Goal: Transaction & Acquisition: Purchase product/service

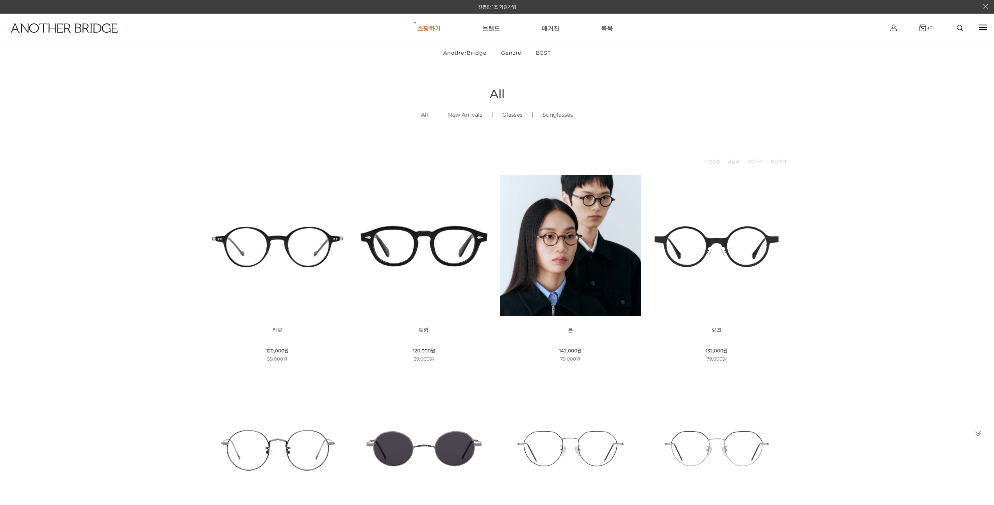
click at [416, 250] on img at bounding box center [423, 245] width 141 height 141
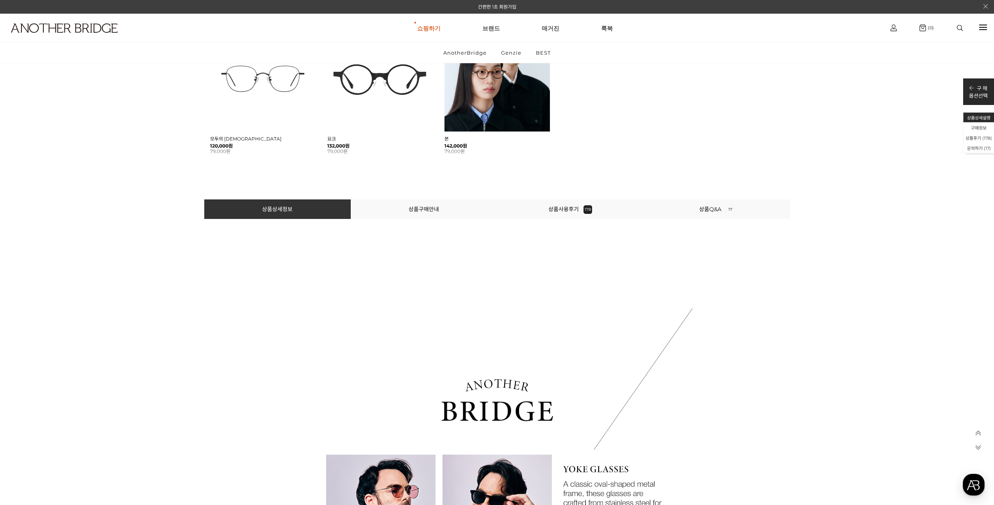
click at [572, 216] on li "상품사용후기 178" at bounding box center [570, 210] width 146 height 20
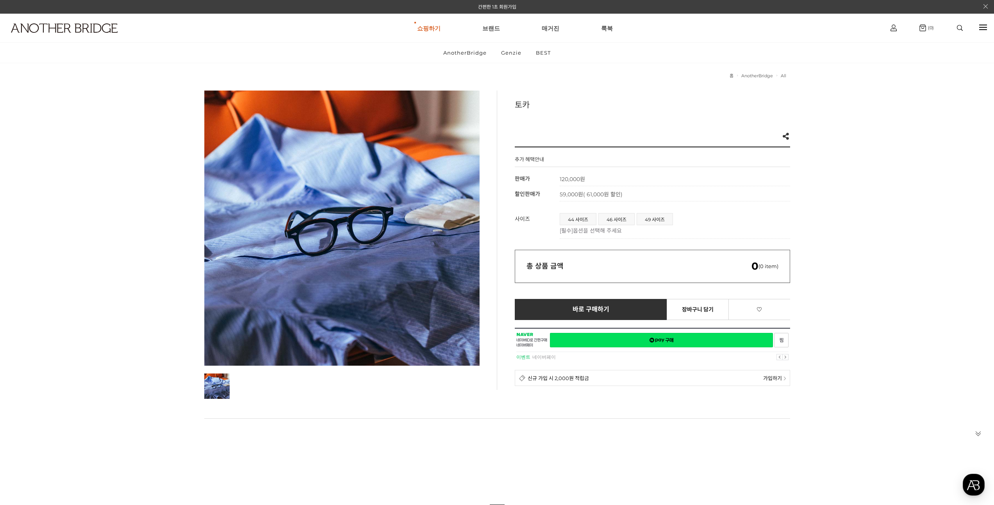
scroll to position [16, 0]
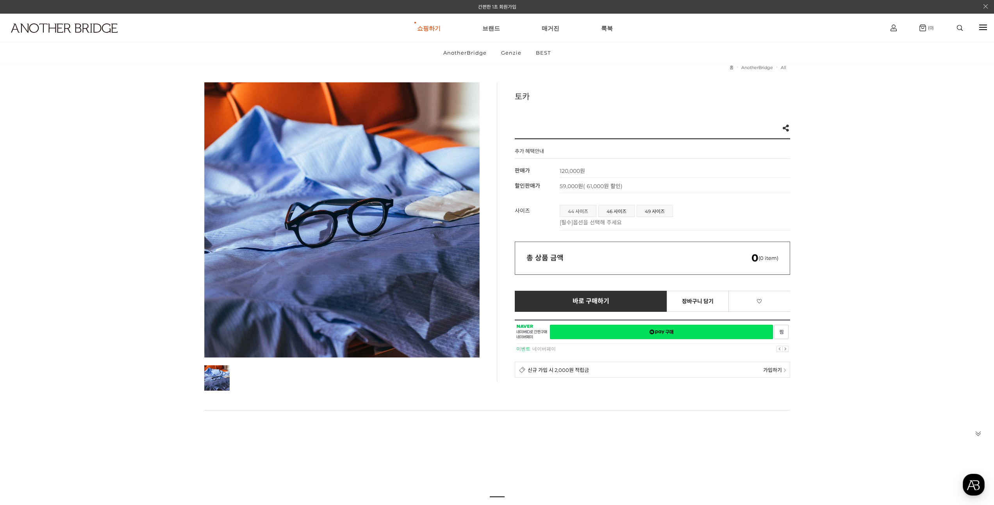
click at [578, 213] on span "44 사이즈" at bounding box center [578, 210] width 36 height 11
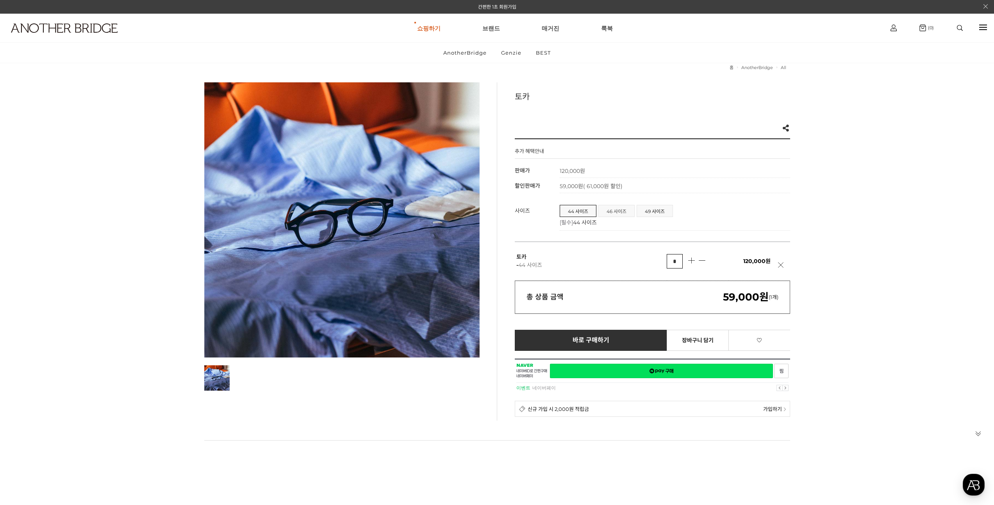
click at [607, 213] on span "46 사이즈" at bounding box center [617, 210] width 36 height 11
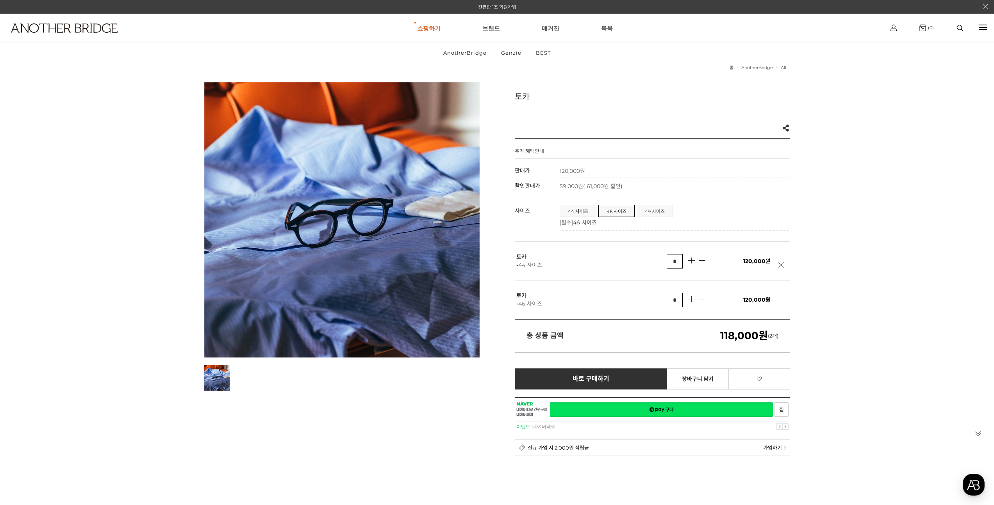
click at [637, 211] on span "49 사이즈" at bounding box center [655, 210] width 36 height 11
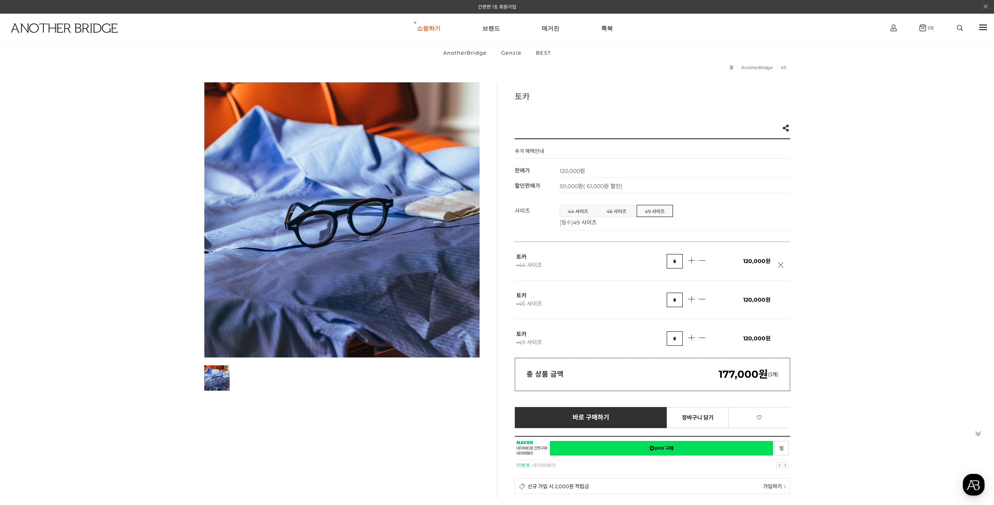
click at [780, 261] on td "120,000원" at bounding box center [759, 261] width 62 height 39
click at [780, 264] on link at bounding box center [783, 269] width 10 height 14
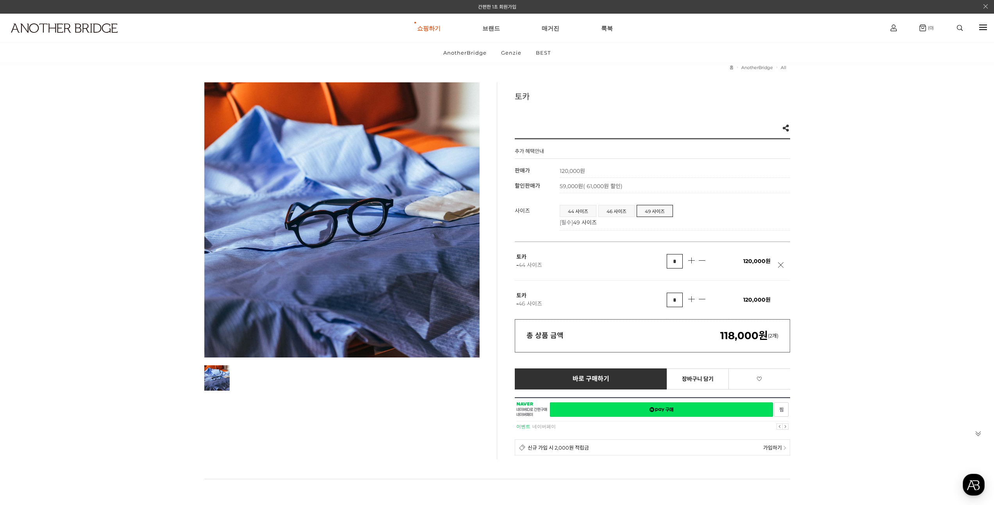
click at [780, 262] on td "120,000원" at bounding box center [759, 261] width 62 height 39
click at [780, 264] on link at bounding box center [783, 269] width 10 height 14
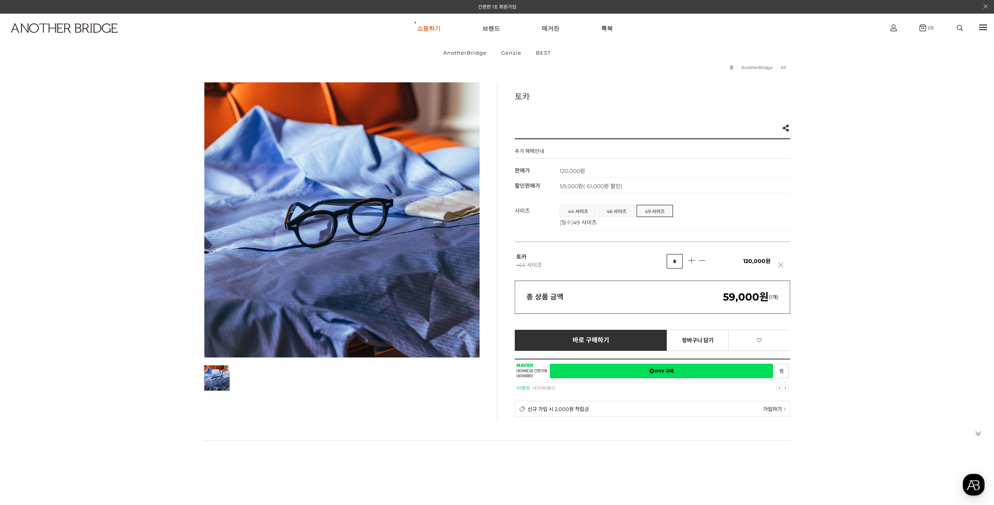
click at [781, 263] on link at bounding box center [783, 269] width 10 height 14
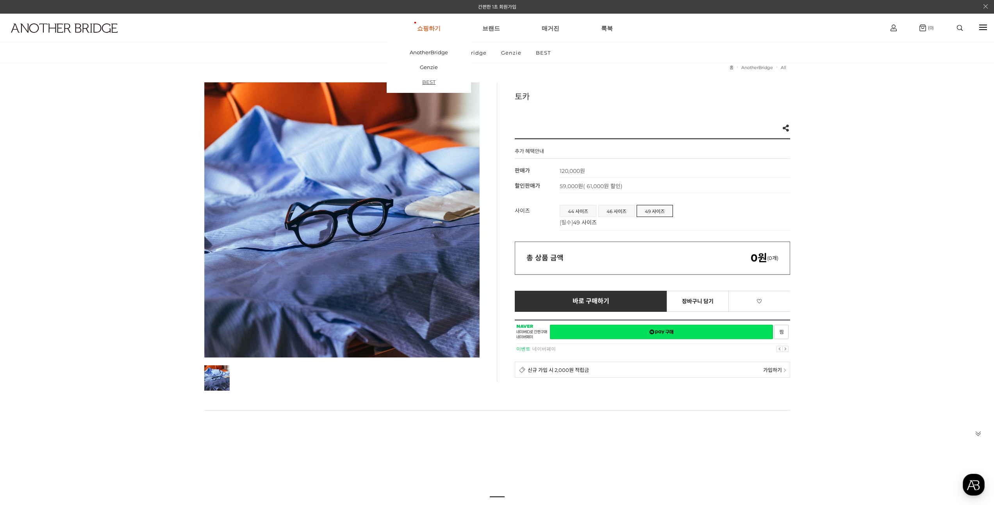
click at [432, 82] on link "BEST" at bounding box center [429, 82] width 84 height 15
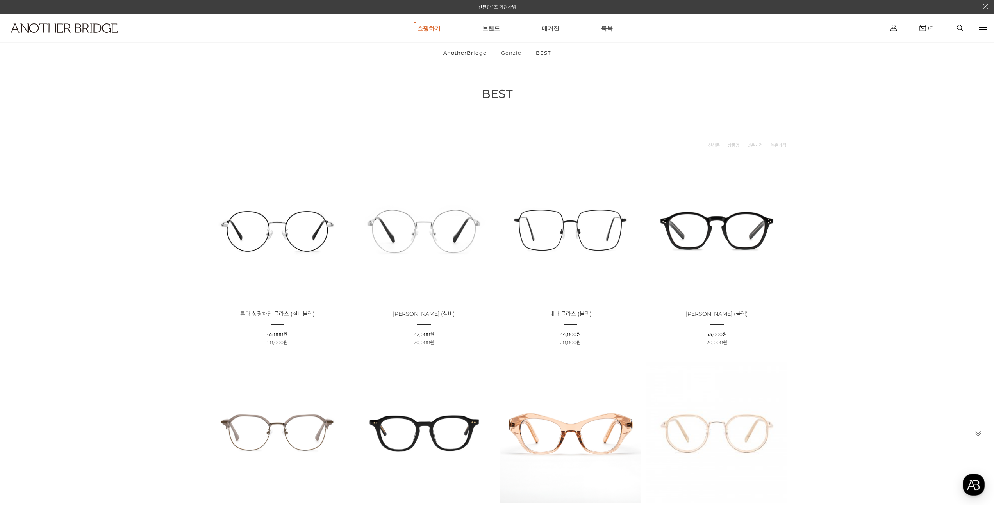
click at [503, 49] on link "Genzie" at bounding box center [512, 53] width 34 height 20
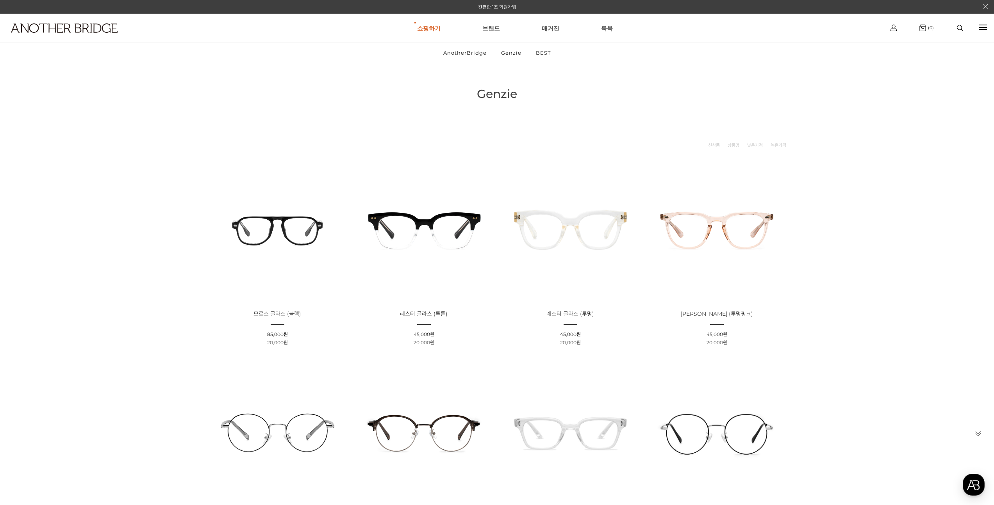
click at [297, 237] on img at bounding box center [277, 229] width 141 height 141
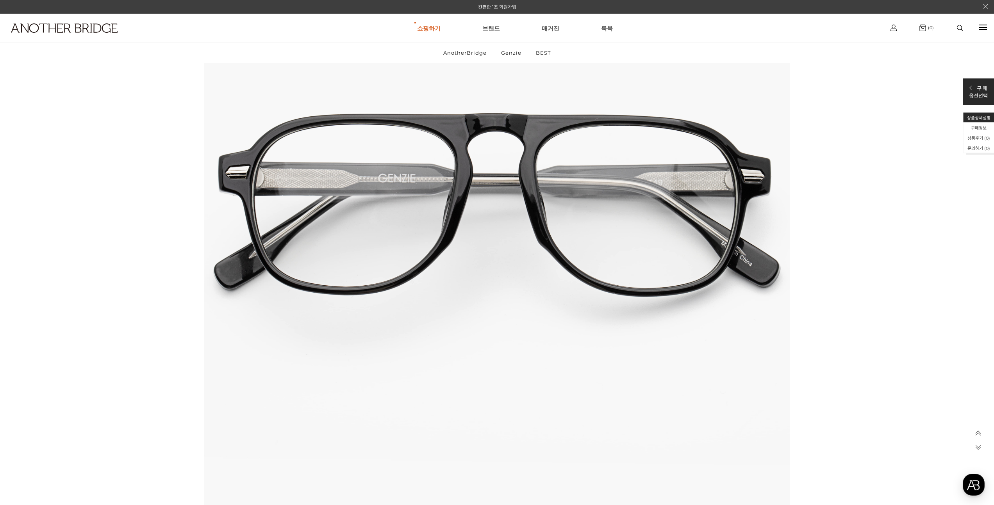
scroll to position [407, 0]
